Goal: Task Accomplishment & Management: Use online tool/utility

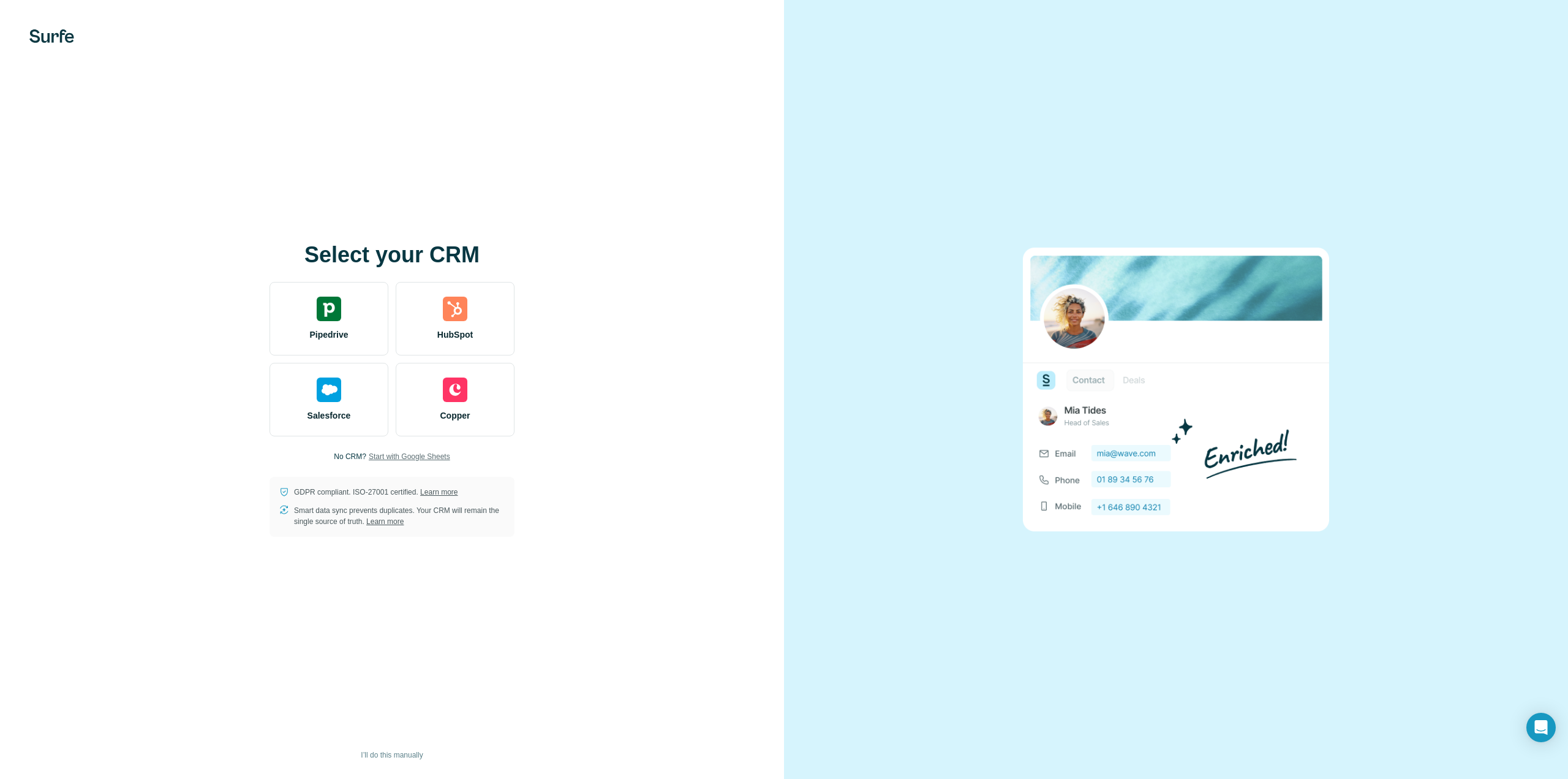
click at [407, 453] on span "Start with Google Sheets" at bounding box center [409, 456] width 81 height 11
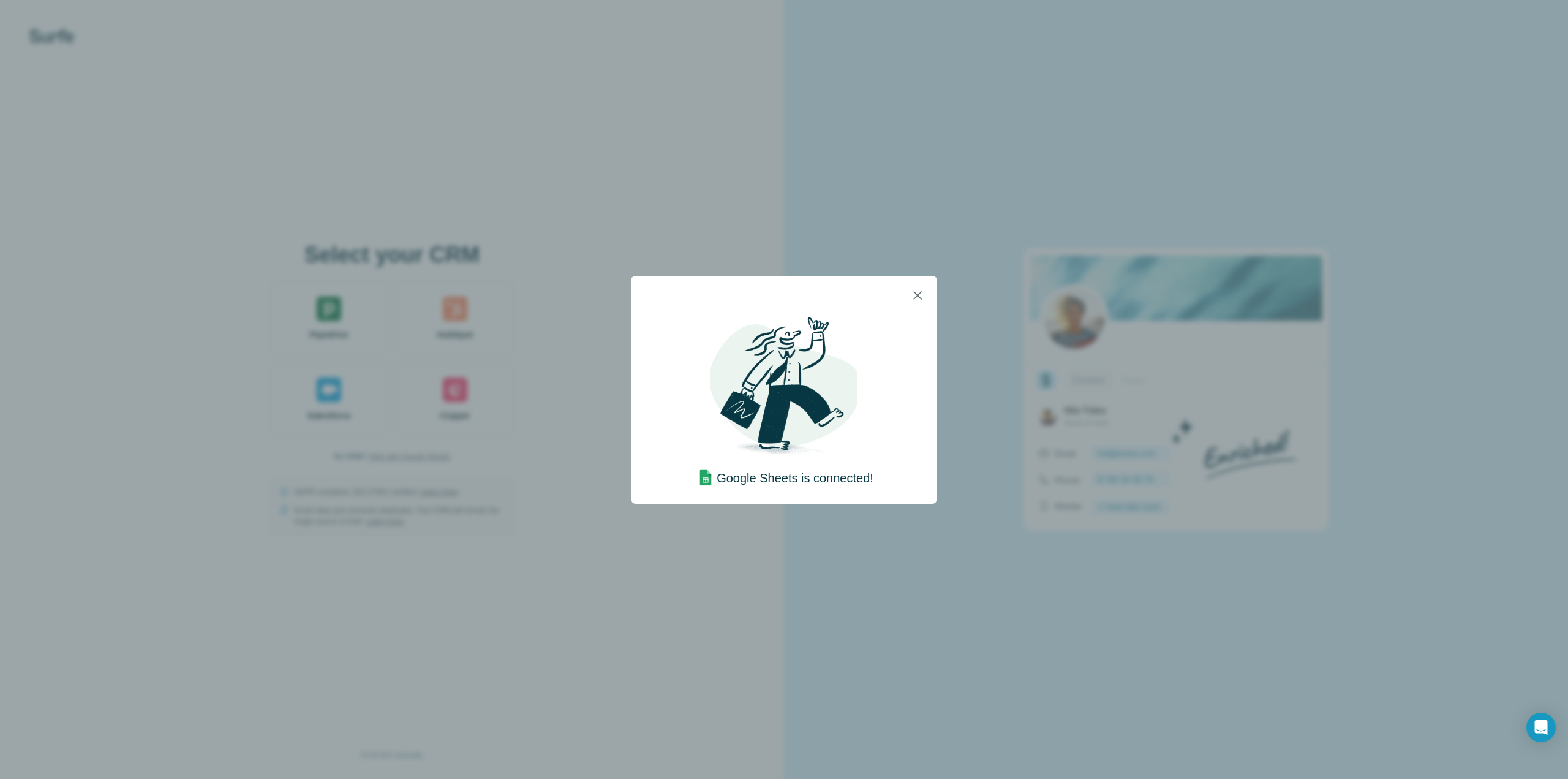
click at [849, 556] on div "Google Sheets is connected!" at bounding box center [784, 389] width 1568 height 779
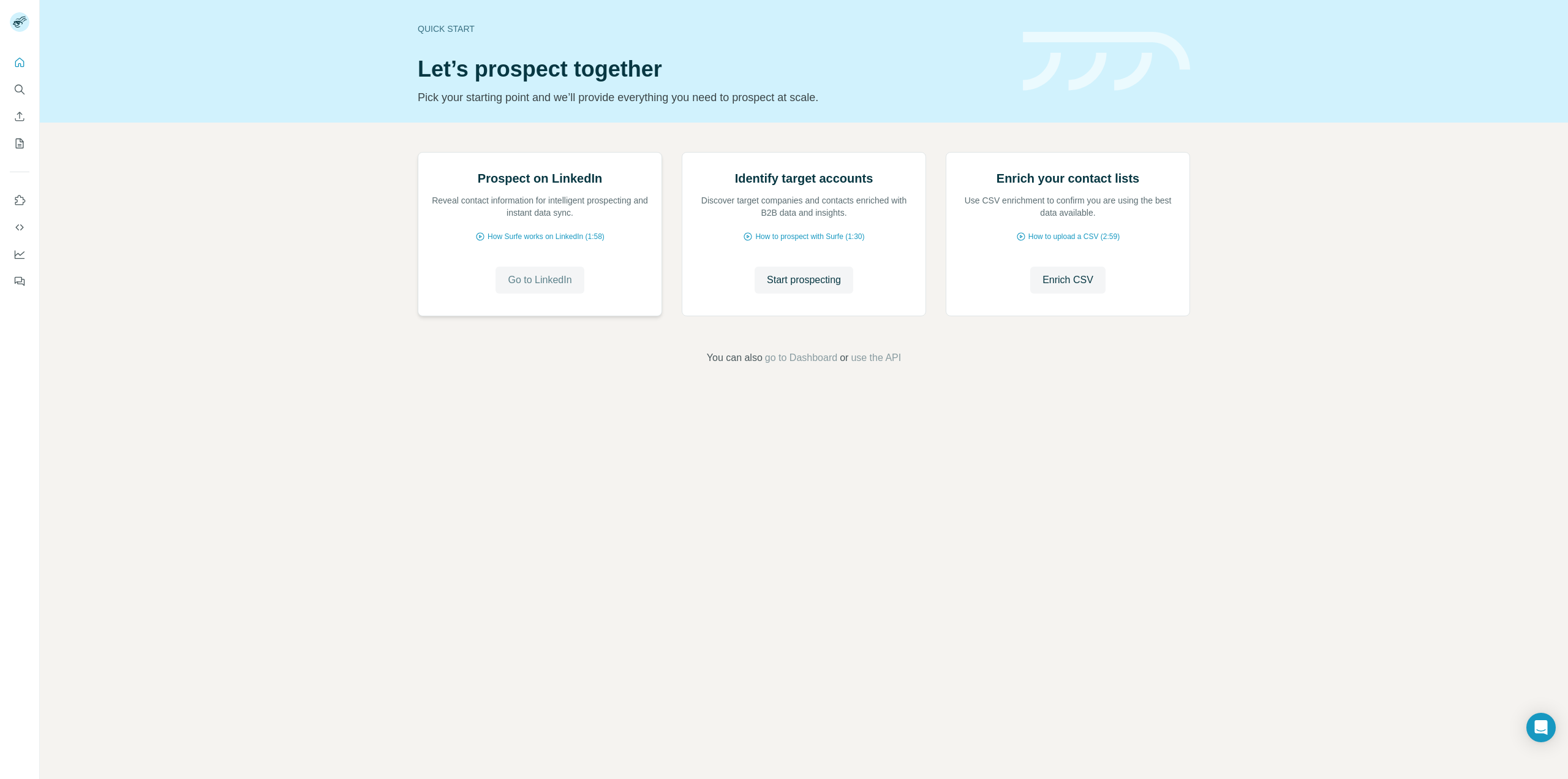
click at [544, 287] on span "Go to LinkedIn" at bounding box center [539, 279] width 64 height 15
click at [543, 287] on span "Go to LinkedIn" at bounding box center [539, 279] width 64 height 15
click at [418, 153] on img at bounding box center [418, 153] width 0 height 0
drag, startPoint x: 574, startPoint y: 277, endPoint x: 569, endPoint y: 285, distance: 9.4
click at [418, 153] on img at bounding box center [418, 153] width 0 height 0
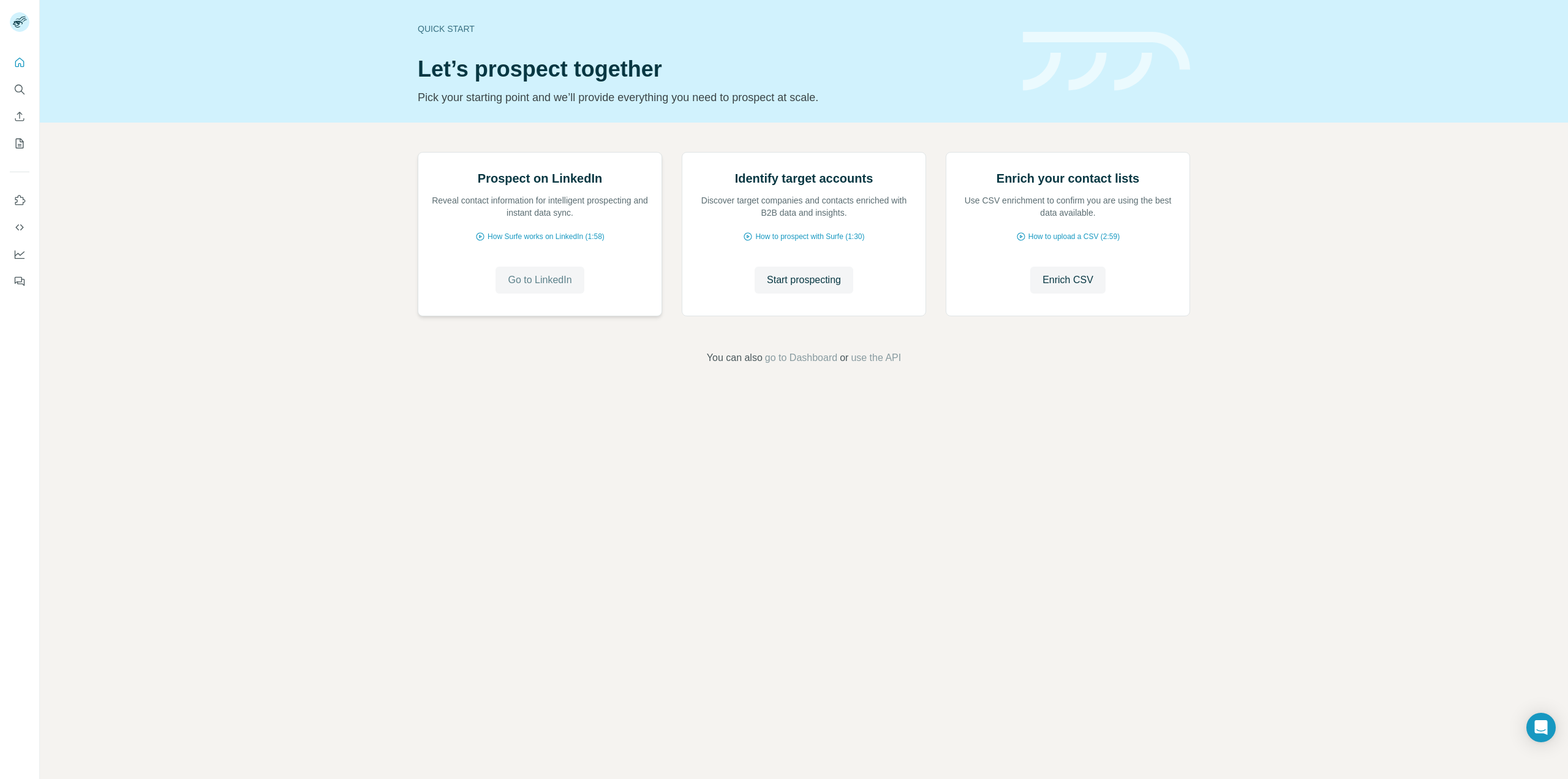
click at [534, 287] on span "Go to LinkedIn" at bounding box center [539, 279] width 64 height 15
click at [21, 67] on icon "Quick start" at bounding box center [19, 63] width 12 height 12
click at [26, 93] on button "Search" at bounding box center [19, 89] width 19 height 22
click at [23, 67] on icon "Quick start" at bounding box center [19, 62] width 9 height 9
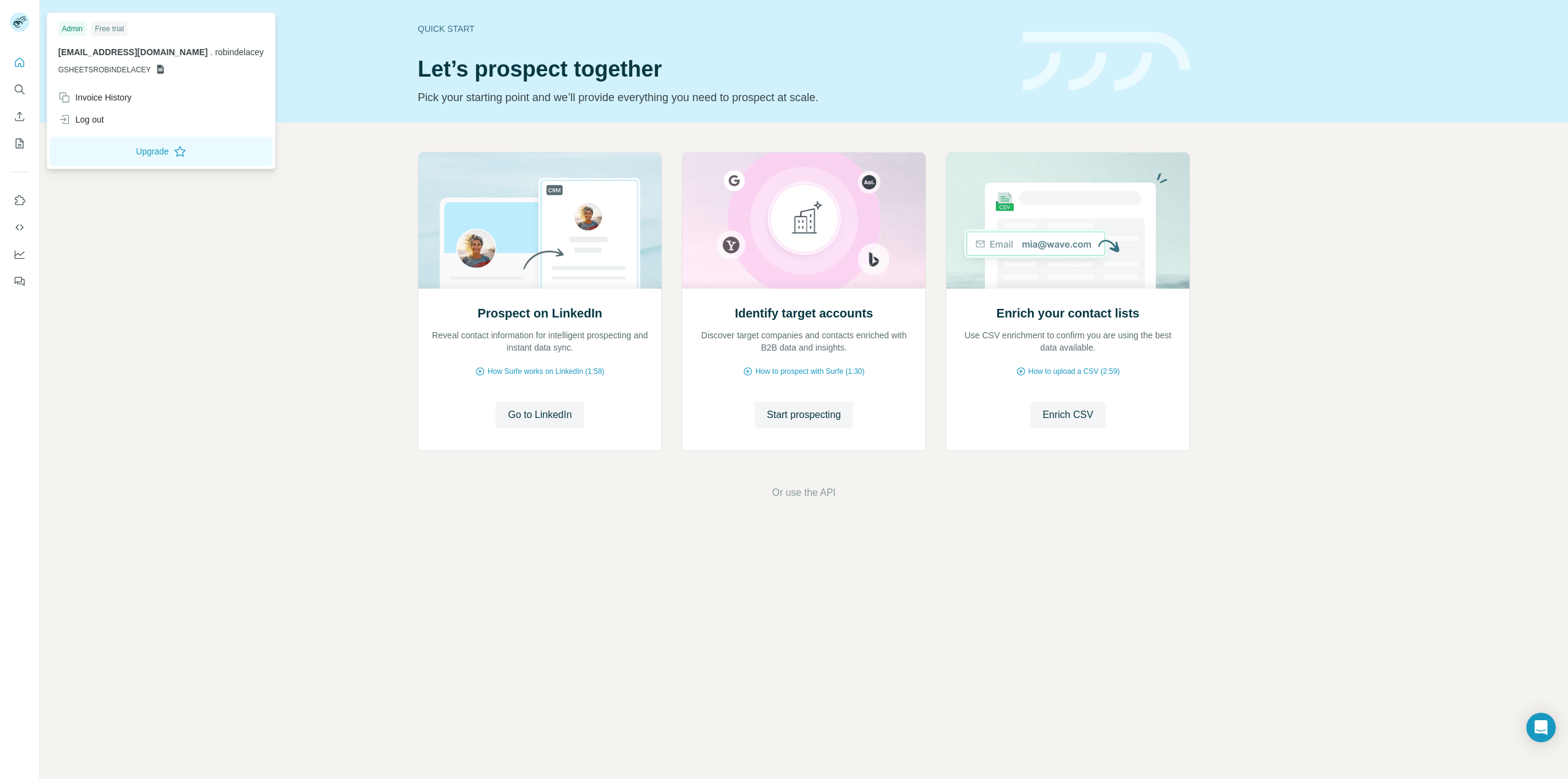
click at [15, 31] on div at bounding box center [19, 22] width 19 height 19
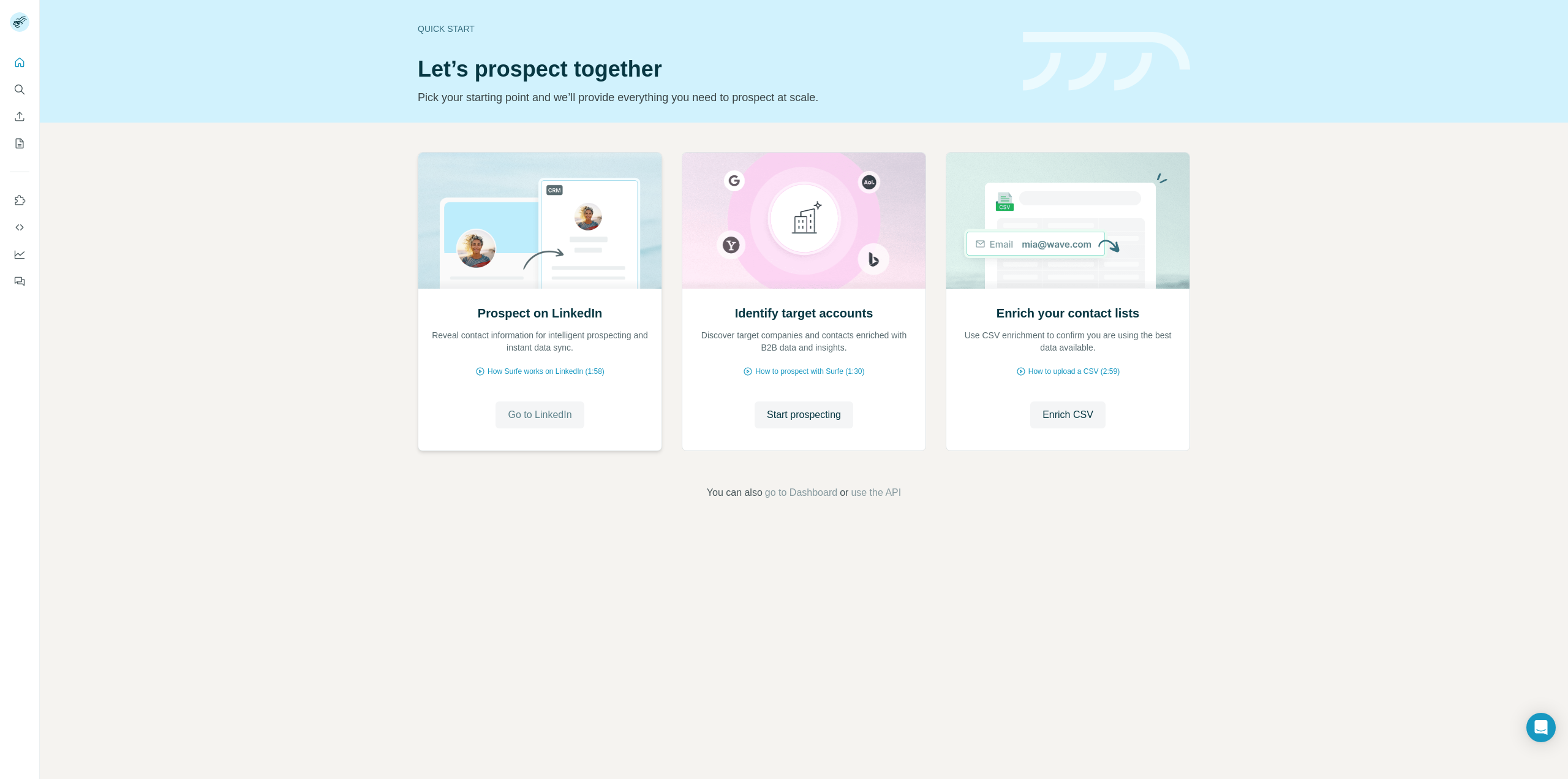
click at [543, 416] on span "Go to LinkedIn" at bounding box center [539, 415] width 64 height 15
click at [795, 488] on span "go to Dashboard" at bounding box center [802, 493] width 72 height 15
click at [788, 499] on span "go to Dashboard" at bounding box center [802, 493] width 72 height 15
click at [806, 491] on span "go to Dashboard" at bounding box center [802, 493] width 72 height 15
click at [15, 271] on button "Feedback" at bounding box center [19, 281] width 19 height 22
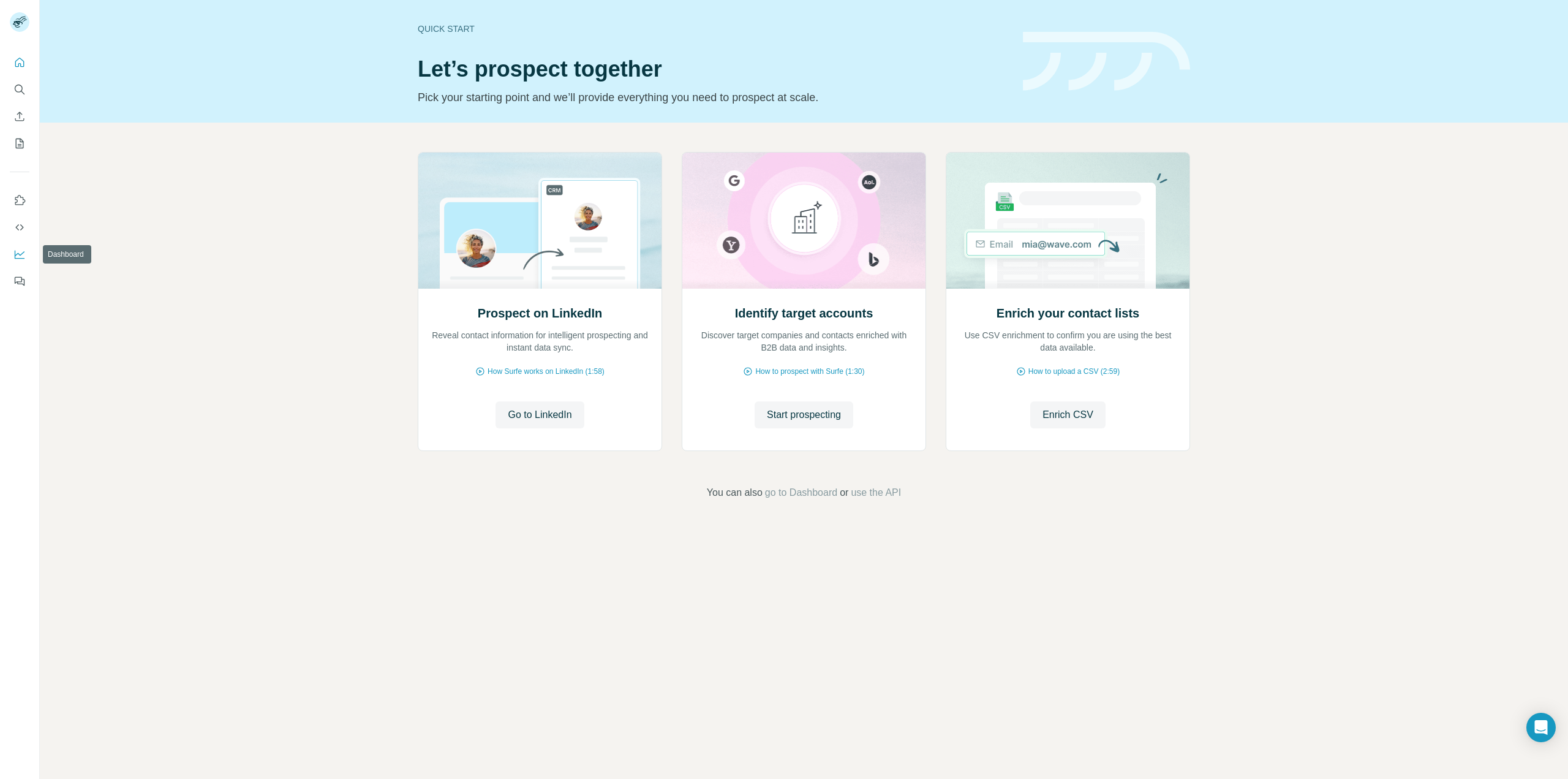
click at [20, 255] on icon "Dashboard" at bounding box center [19, 254] width 10 height 5
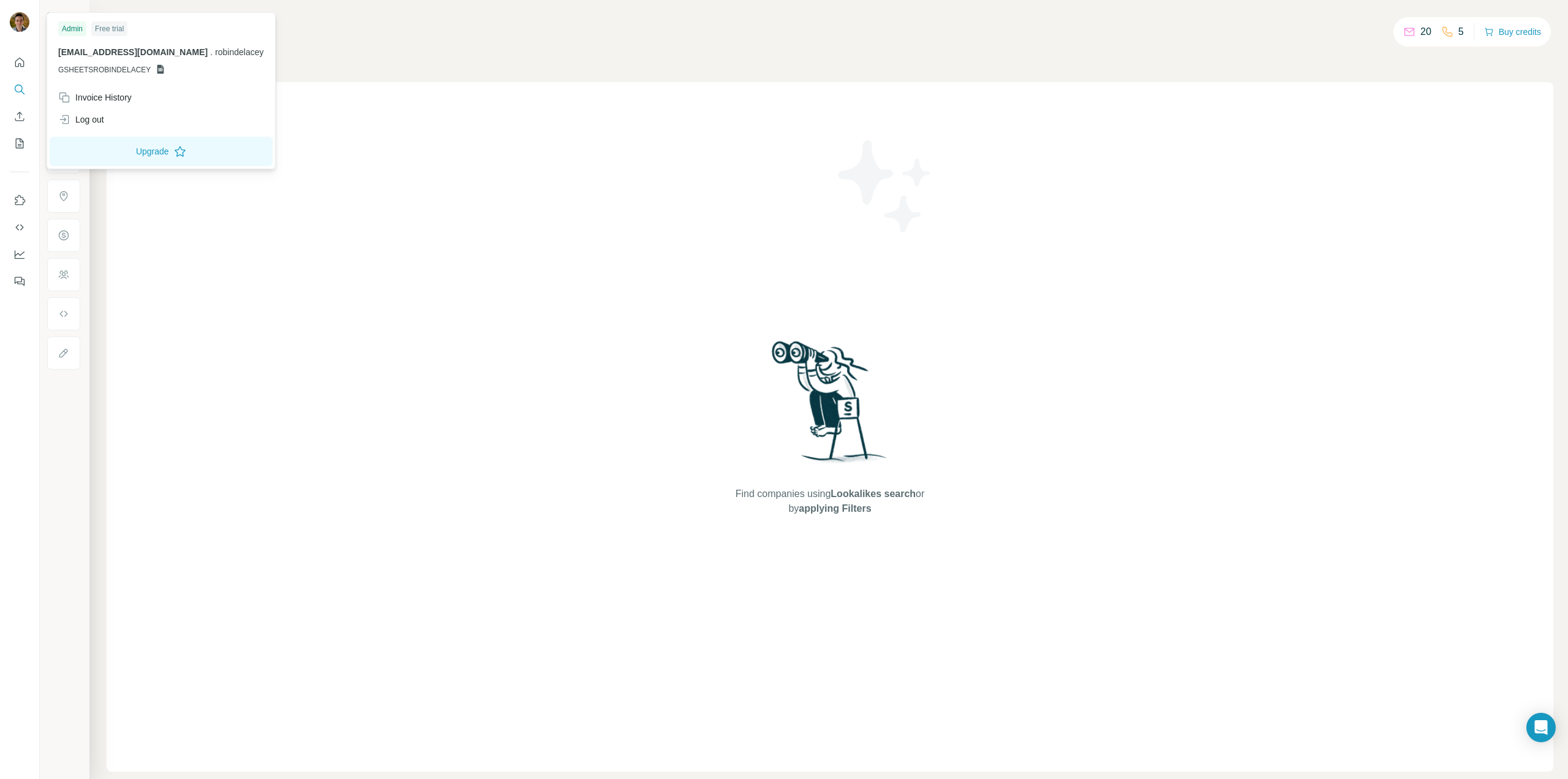
click at [13, 22] on img at bounding box center [19, 22] width 19 height 19
click at [446, 99] on div "Find companies using Lookalikes search or by applying Filters" at bounding box center [830, 427] width 1447 height 690
click at [29, 23] on img at bounding box center [19, 22] width 19 height 19
click at [19, 20] on img at bounding box center [19, 22] width 19 height 19
click at [18, 20] on img at bounding box center [19, 22] width 19 height 19
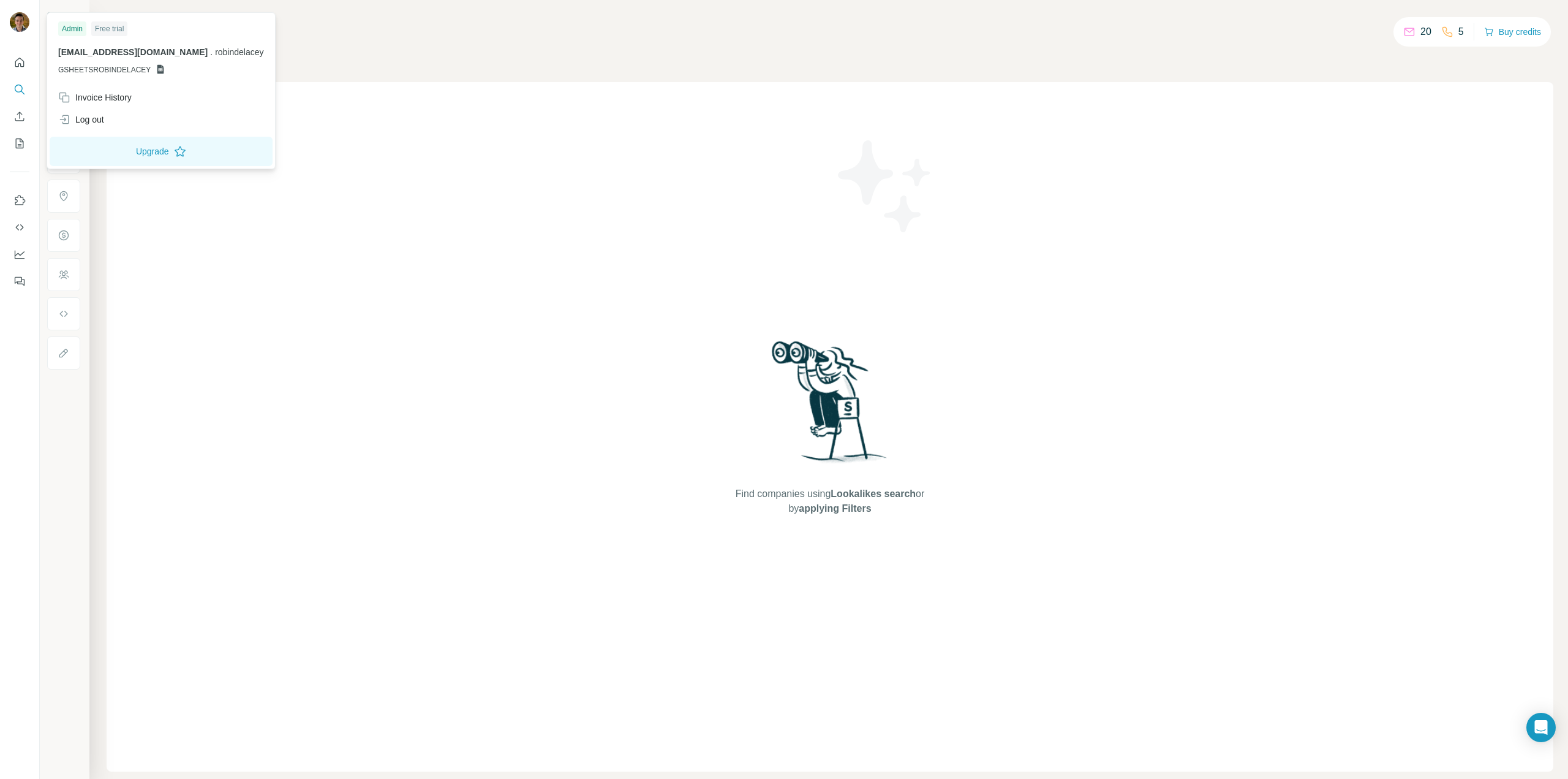
click at [18, 20] on img at bounding box center [19, 22] width 19 height 19
click at [19, 27] on img at bounding box center [19, 22] width 19 height 19
drag, startPoint x: 19, startPoint y: 0, endPoint x: 791, endPoint y: 242, distance: 809.0
click at [788, 260] on div "Find companies using Lookalikes search or by applying Filters" at bounding box center [829, 427] width 220 height 690
